Goal: Task Accomplishment & Management: Manage account settings

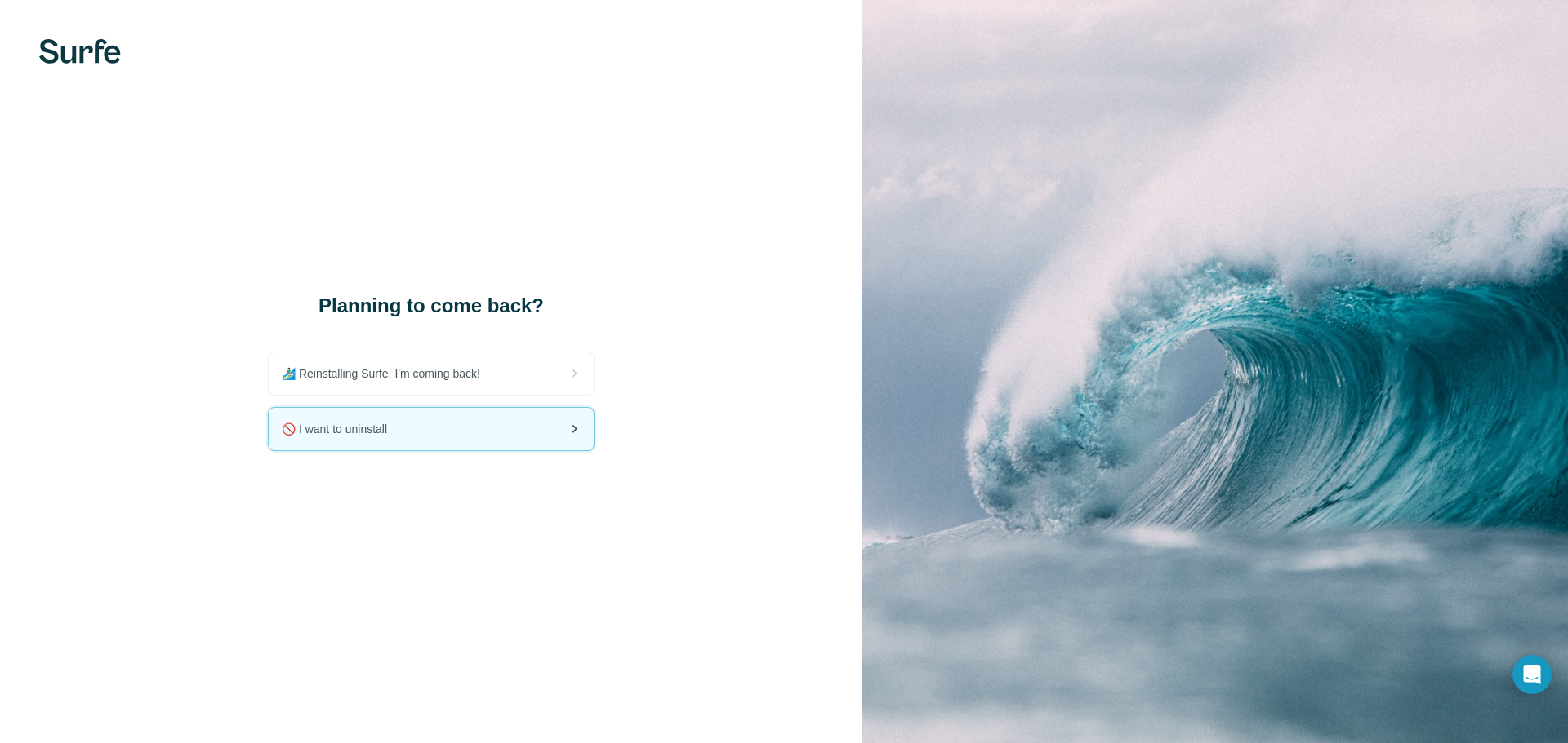
click at [473, 433] on div "🚫 I want to uninstall" at bounding box center [431, 428] width 325 height 42
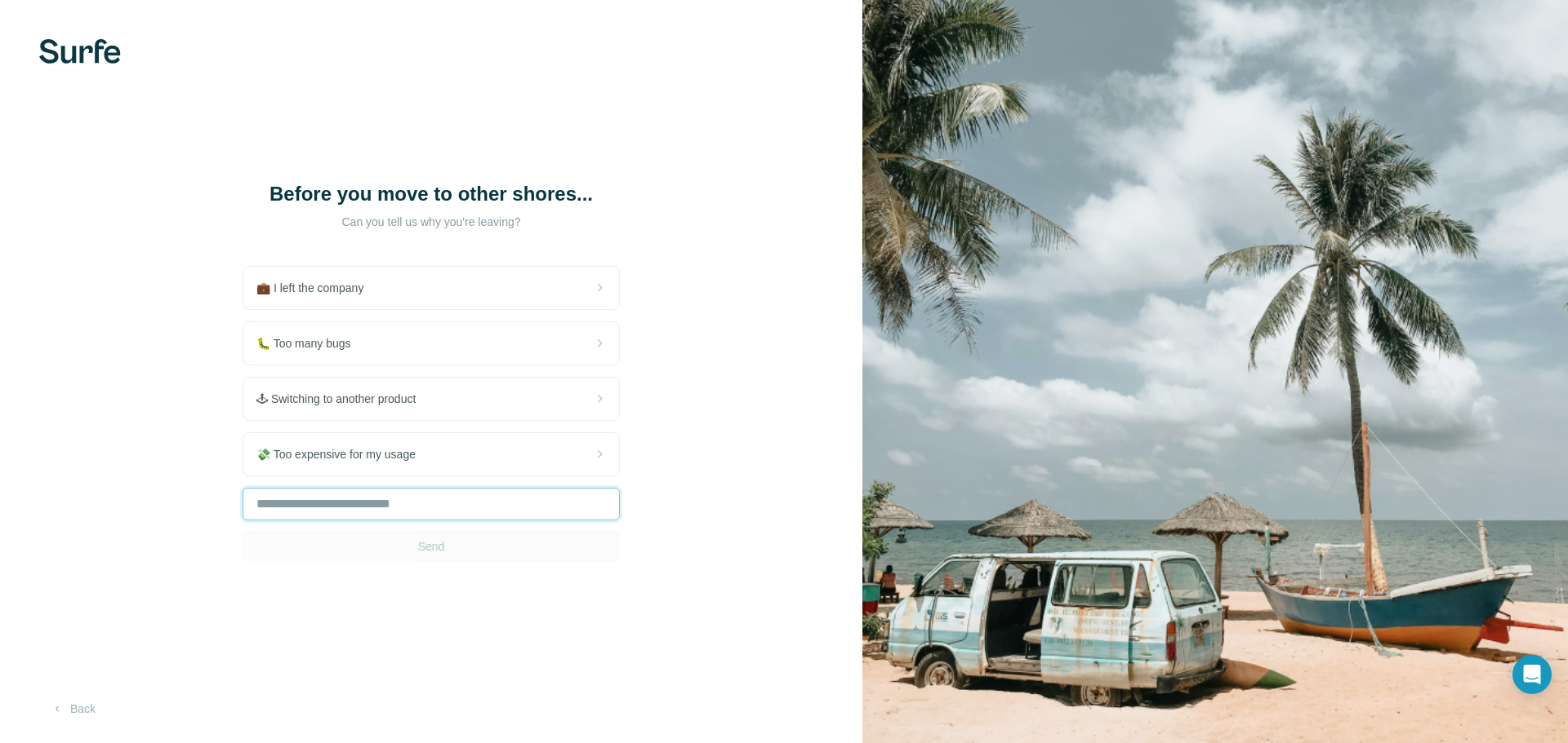
click at [433, 510] on input "text" at bounding box center [431, 504] width 377 height 33
click at [466, 502] on input "text" at bounding box center [431, 504] width 377 height 33
click at [433, 548] on div "Send" at bounding box center [431, 526] width 377 height 75
click at [439, 514] on input "text" at bounding box center [431, 504] width 377 height 33
type input "**********"
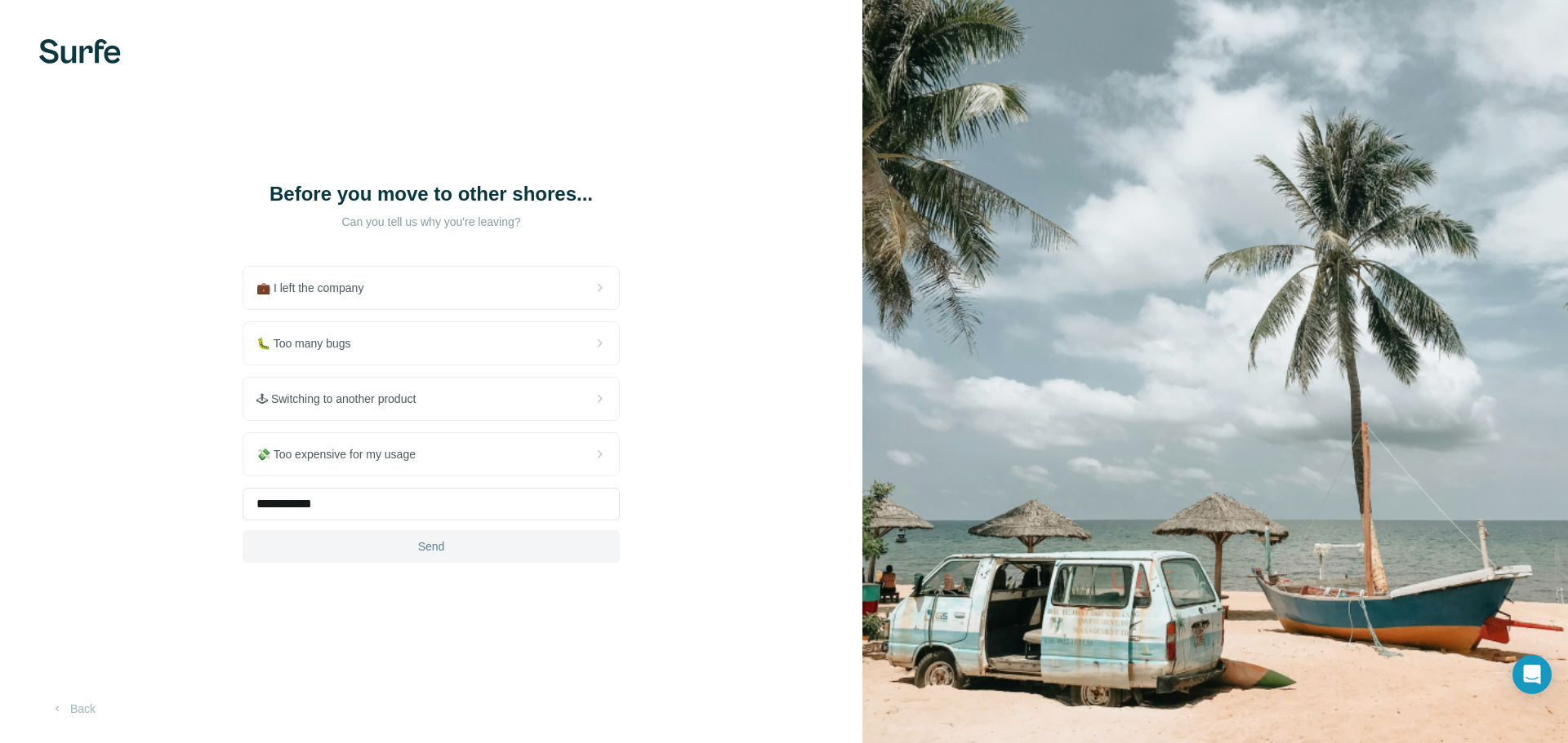
click at [432, 543] on span "Send" at bounding box center [431, 546] width 27 height 16
